Goal: Find contact information: Find contact information

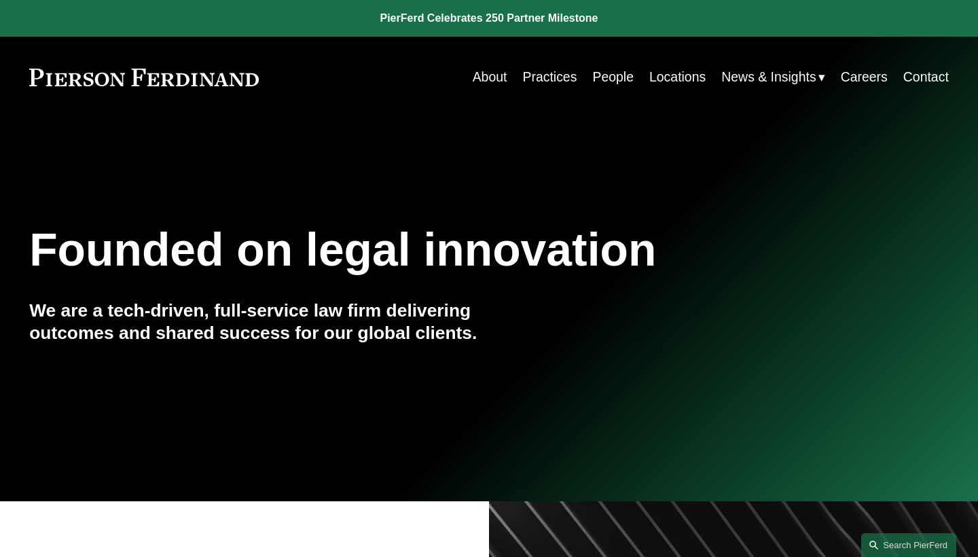
click at [549, 77] on link "Practices" at bounding box center [549, 77] width 54 height 26
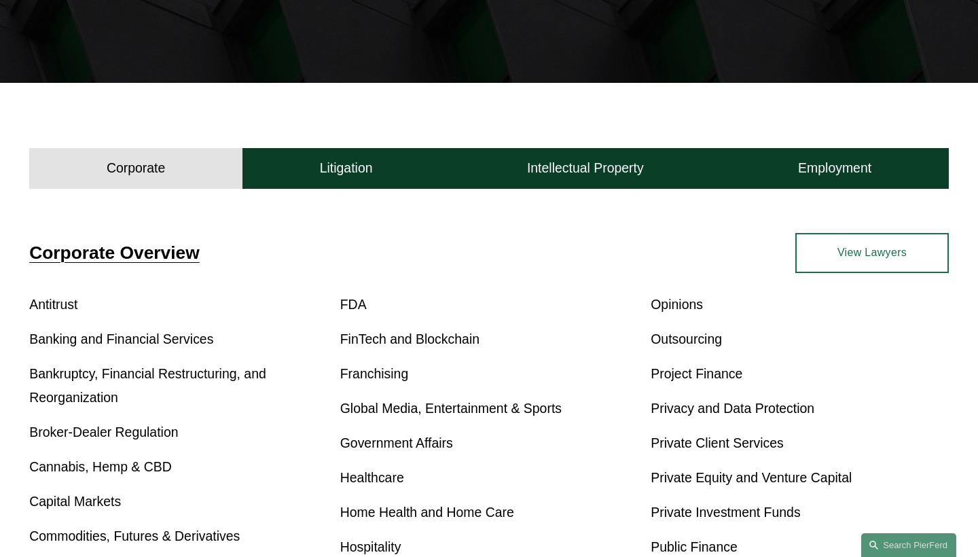
scroll to position [292, 0]
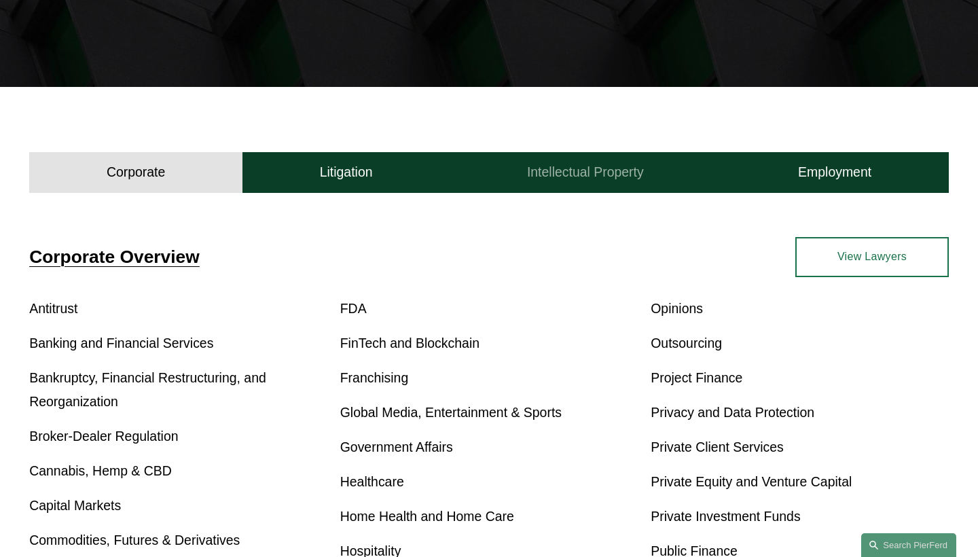
click at [570, 181] on button "Intellectual Property" at bounding box center [585, 172] width 271 height 41
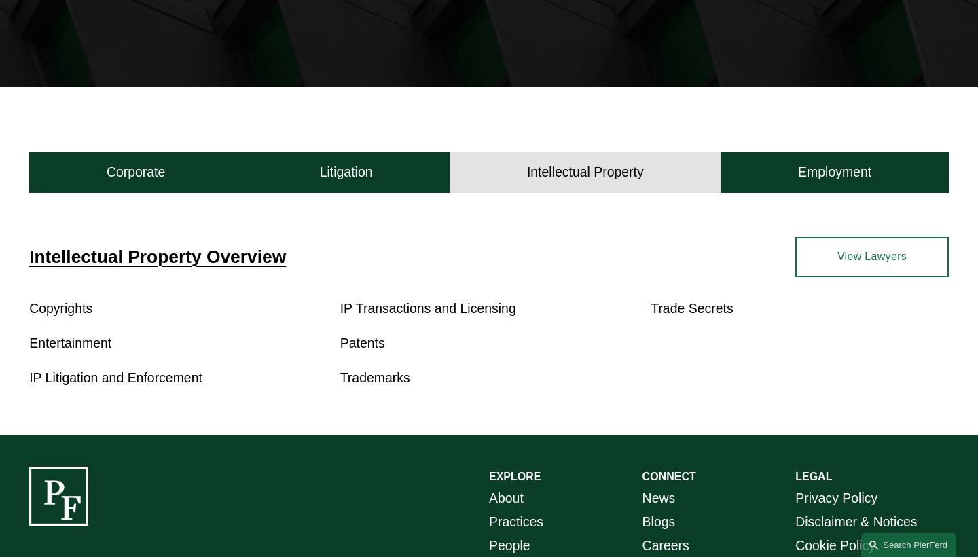
click at [89, 343] on link "Entertainment" at bounding box center [70, 342] width 82 height 15
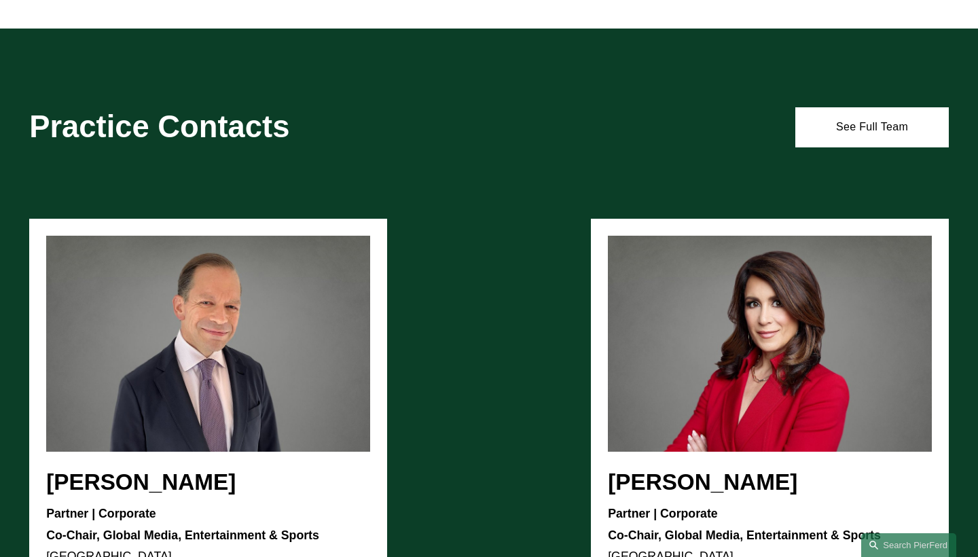
scroll to position [1057, 0]
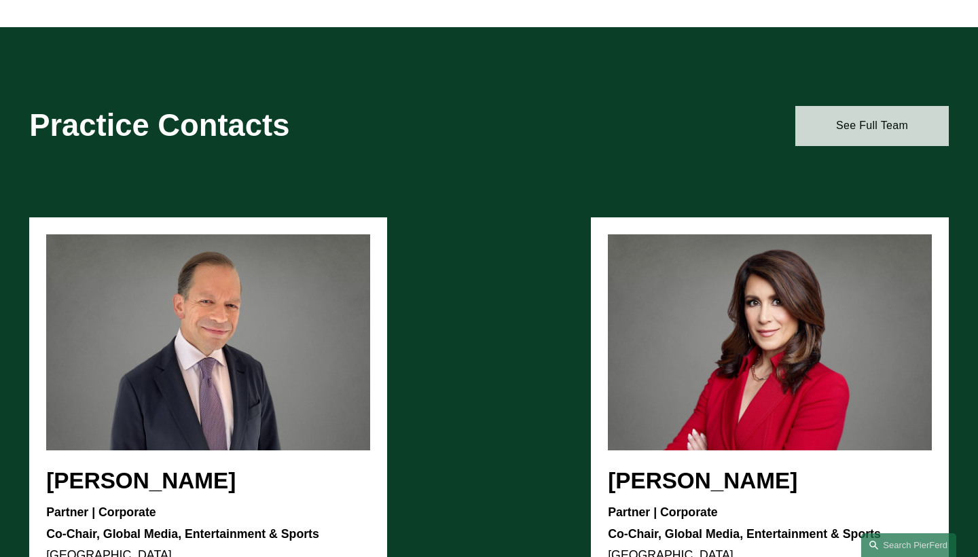
click at [849, 124] on link "See Full Team" at bounding box center [871, 125] width 153 height 39
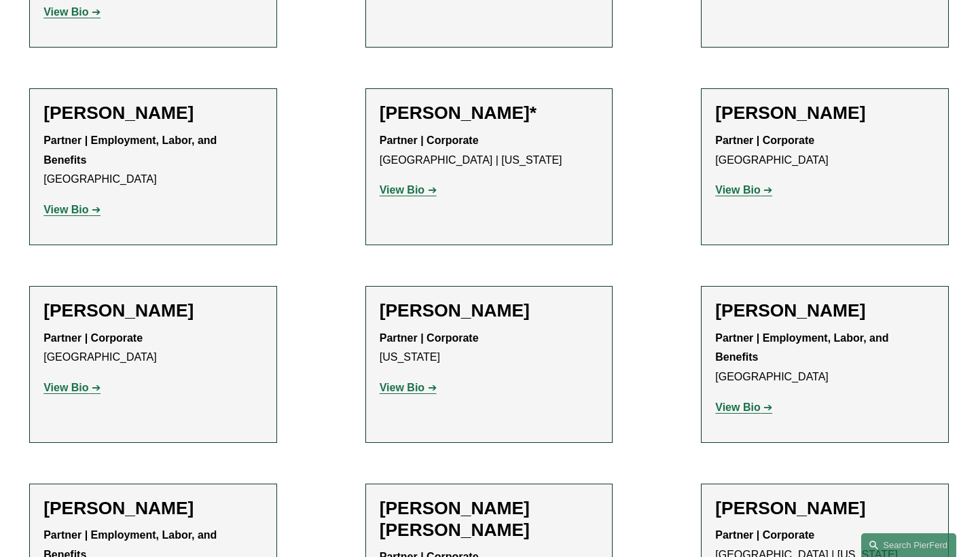
scroll to position [830, 0]
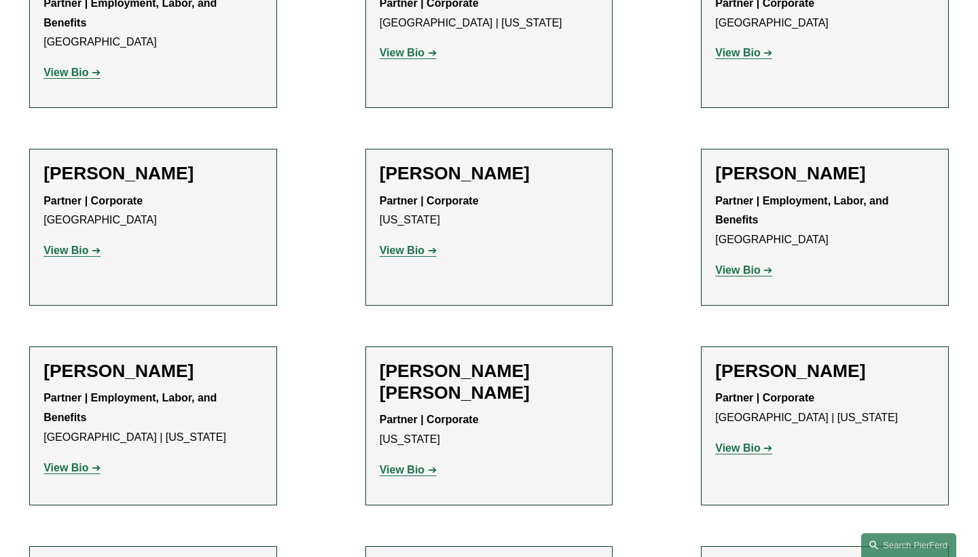
click at [420, 464] on strong "View Bio" at bounding box center [402, 470] width 45 height 12
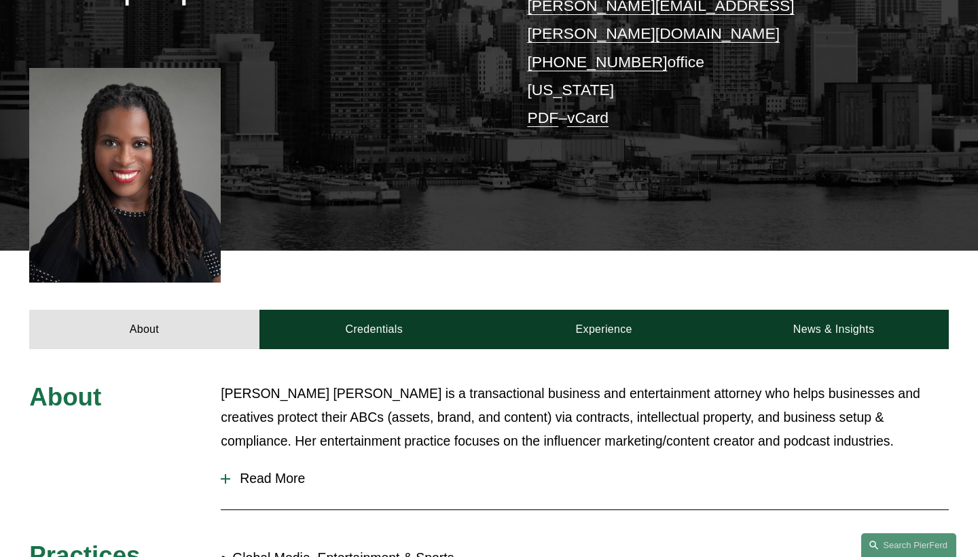
scroll to position [327, 0]
